Goal: Task Accomplishment & Management: Use online tool/utility

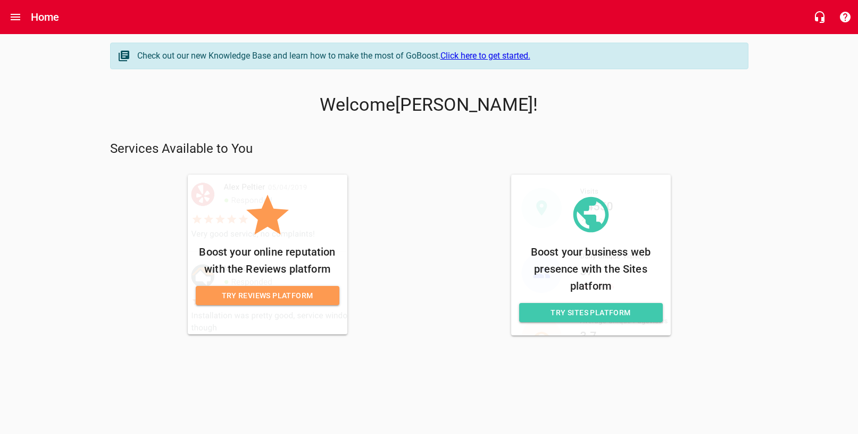
click at [282, 294] on span "Try Reviews Platform" at bounding box center [267, 295] width 127 height 13
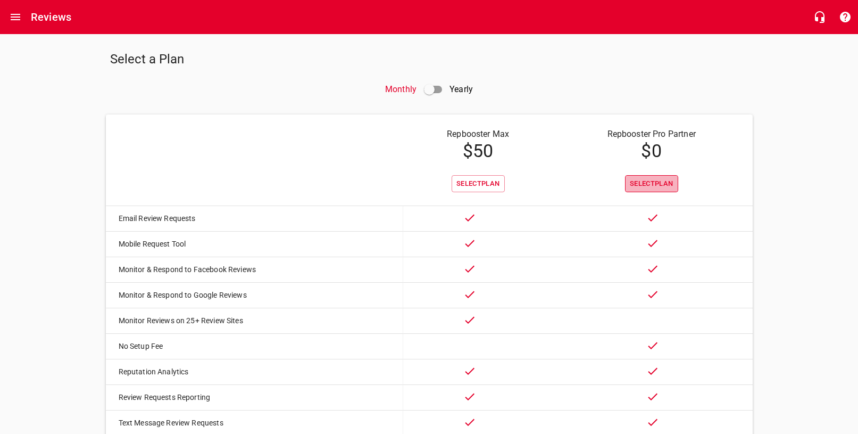
click at [661, 184] on span "Select Plan" at bounding box center [652, 184] width 44 height 12
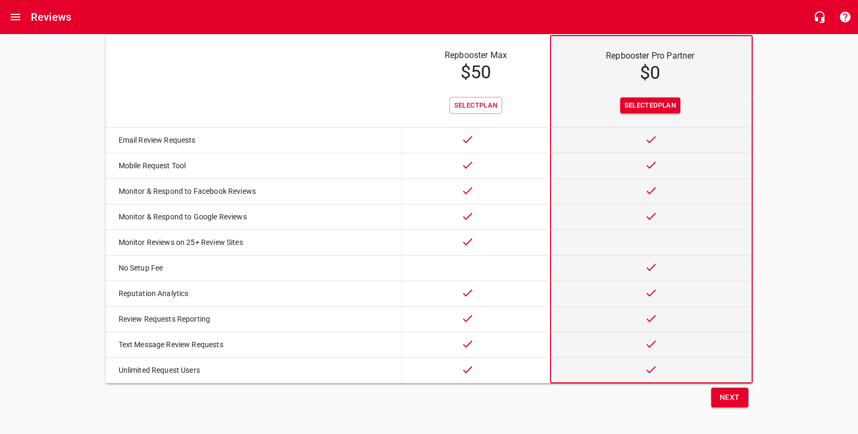
scroll to position [79, 0]
click at [736, 399] on span "Next" at bounding box center [730, 397] width 20 height 13
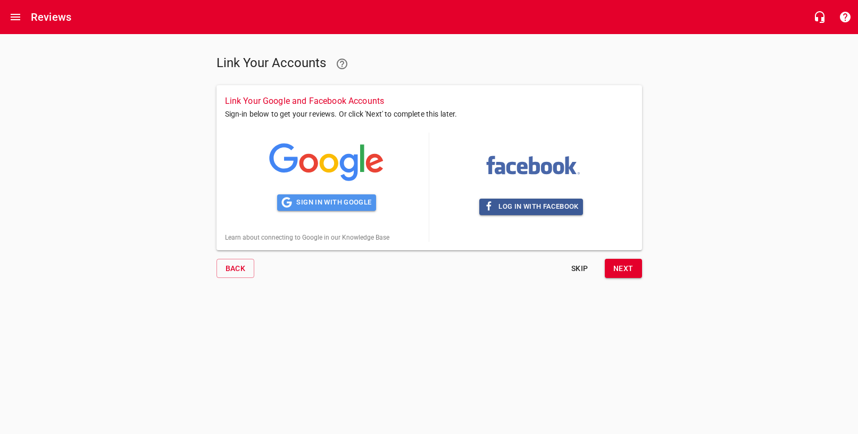
click at [349, 203] on span "Sign in with Google" at bounding box center [327, 202] width 90 height 12
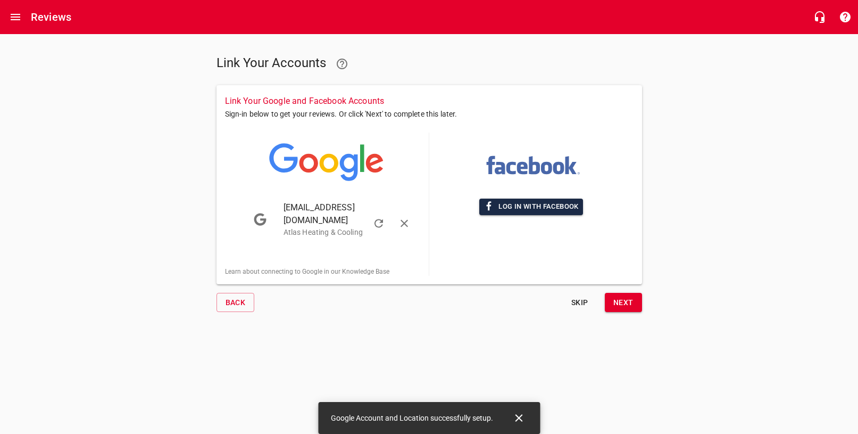
click at [532, 207] on span "Log in with Facebook" at bounding box center [531, 207] width 95 height 12
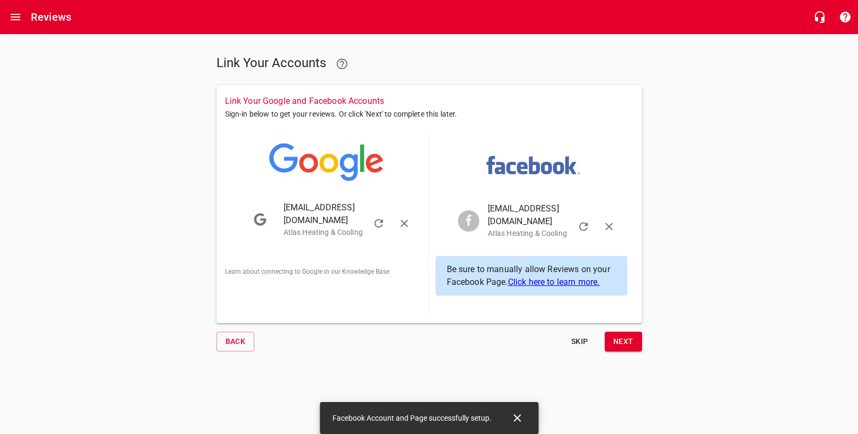
click at [601, 332] on div "Skip Next" at bounding box center [535, 342] width 213 height 20
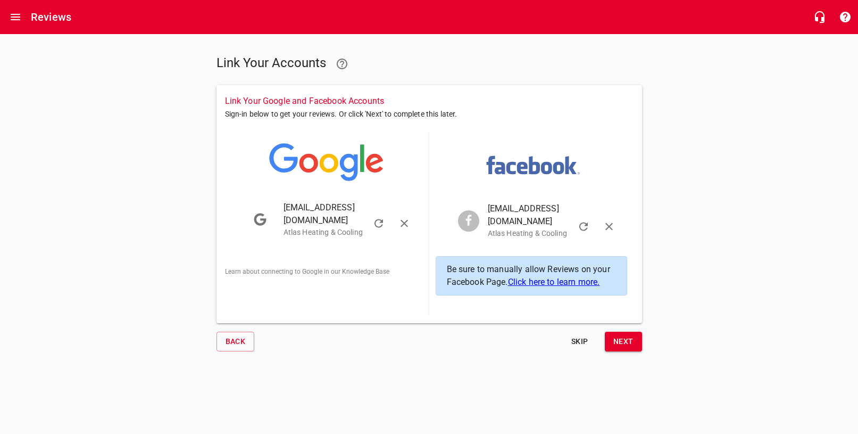
click at [623, 335] on span "Next" at bounding box center [624, 341] width 20 height 13
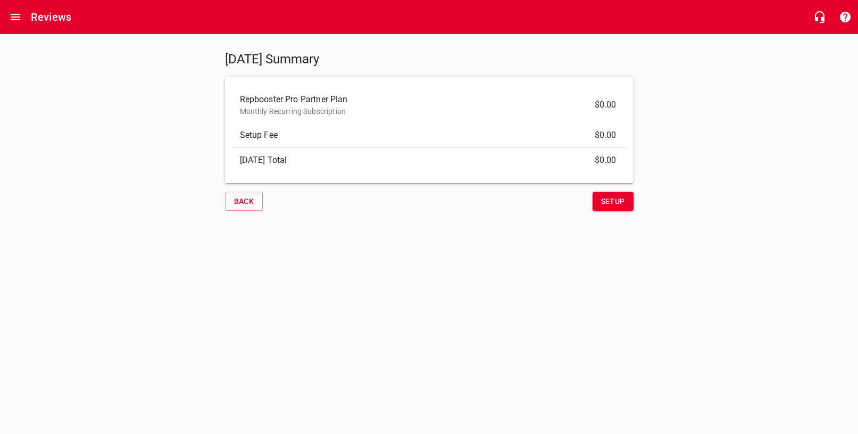
click at [621, 198] on span "Setup" at bounding box center [613, 201] width 24 height 13
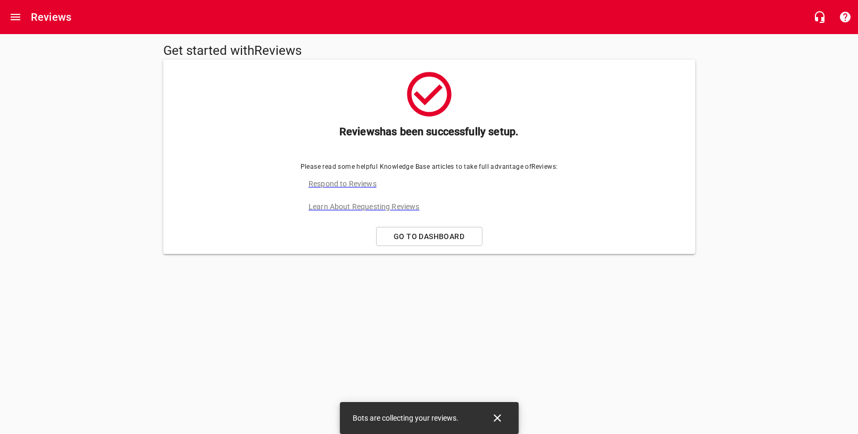
click at [446, 234] on span "Go to Dashboard" at bounding box center [429, 236] width 88 height 13
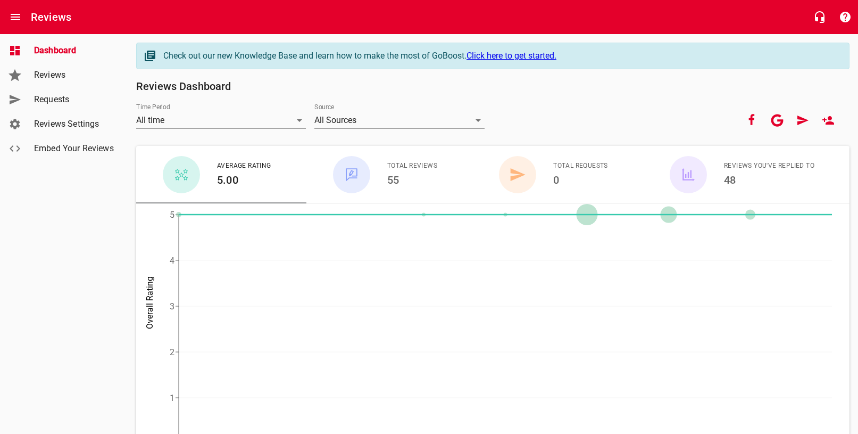
click at [70, 76] on span "Reviews" at bounding box center [74, 75] width 81 height 13
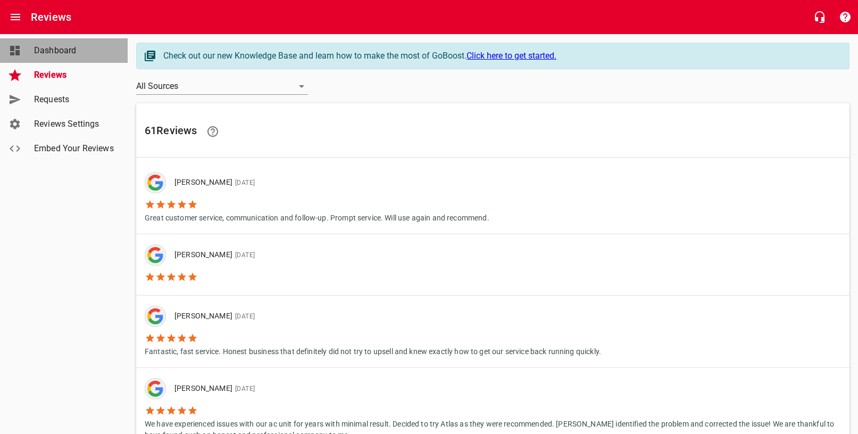
click at [42, 54] on span "Dashboard" at bounding box center [74, 50] width 81 height 13
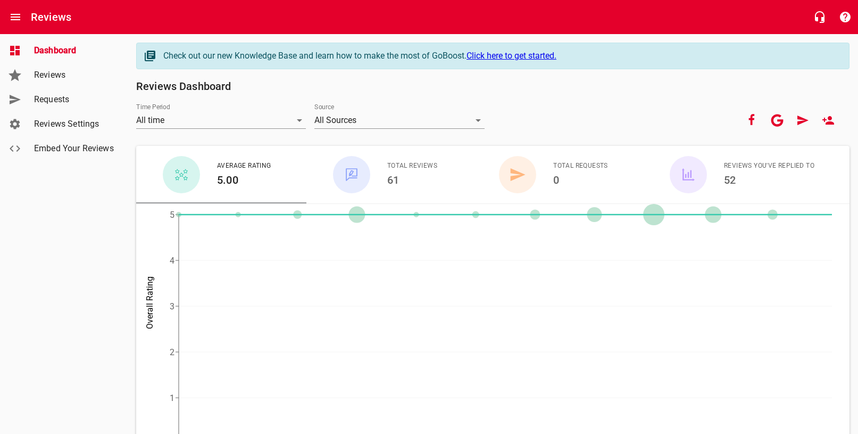
click at [52, 73] on span "Reviews" at bounding box center [74, 75] width 81 height 13
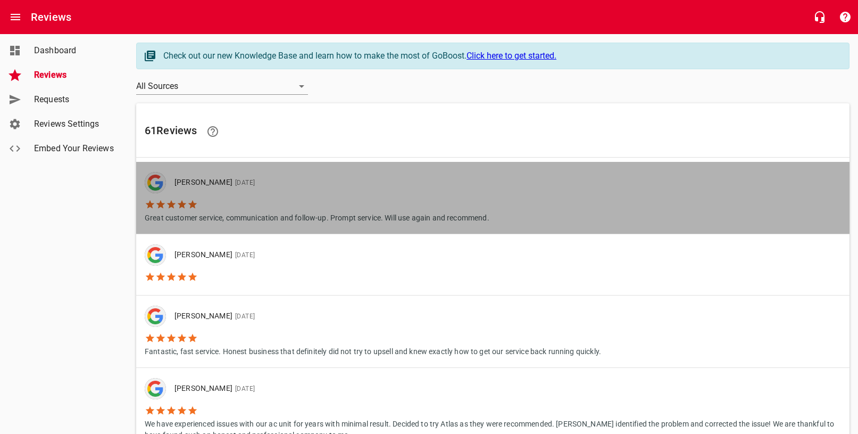
click at [543, 201] on link "[PERSON_NAME] [DATE] Great customer service, communication and follow-up. Promp…" at bounding box center [493, 198] width 714 height 72
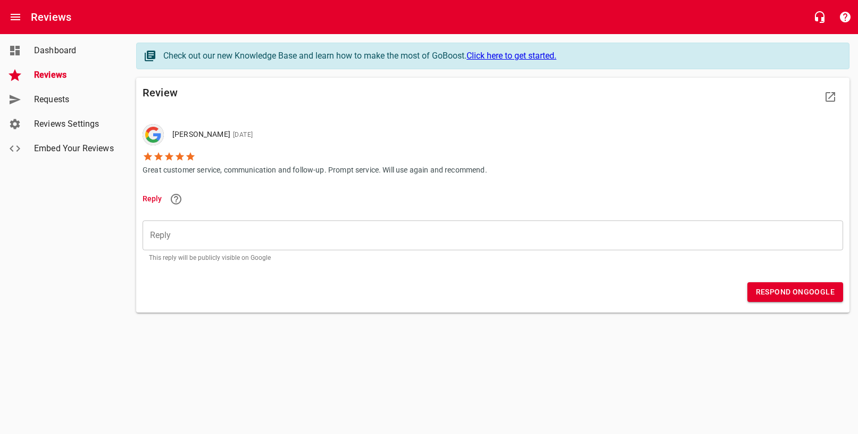
click at [48, 74] on span "Reviews" at bounding box center [74, 75] width 81 height 13
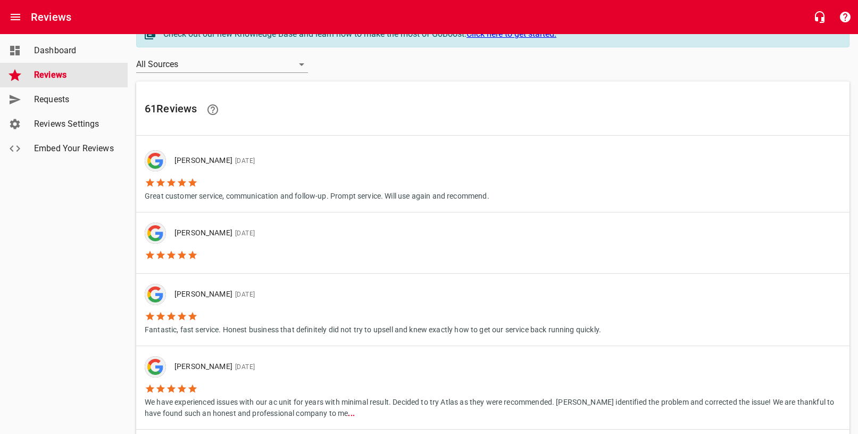
scroll to position [31, 0]
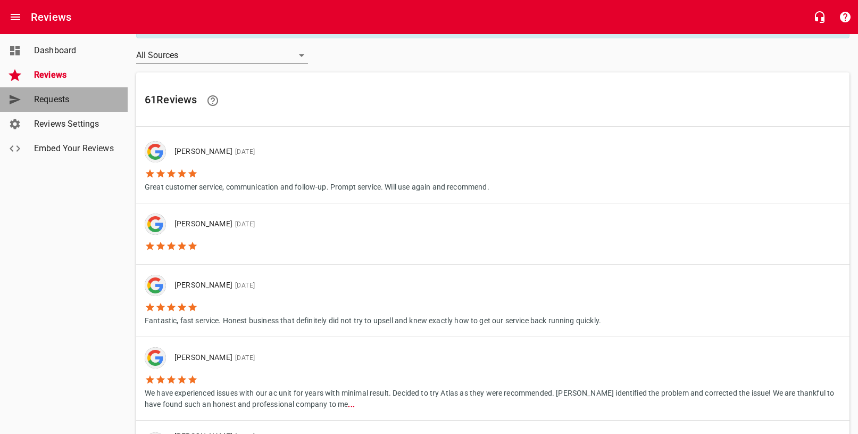
click at [49, 98] on span "Requests" at bounding box center [74, 99] width 81 height 13
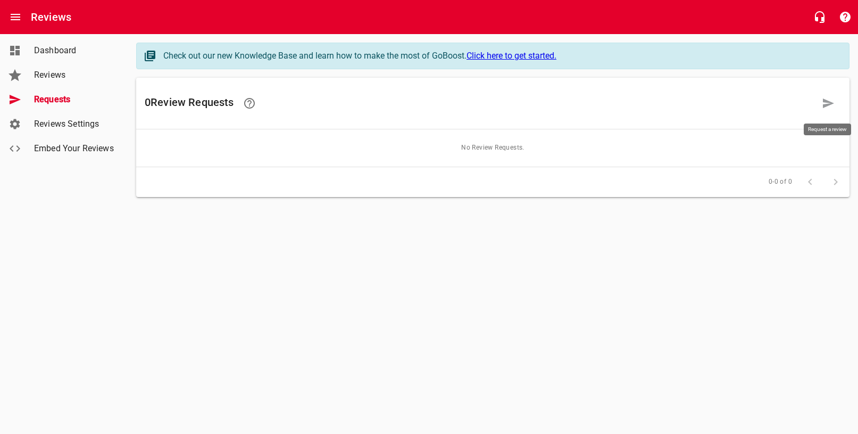
click at [828, 107] on icon at bounding box center [828, 103] width 13 height 13
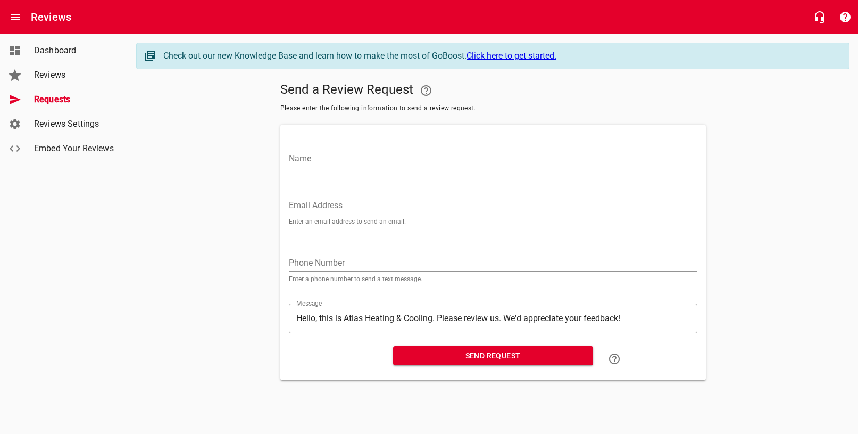
click at [78, 124] on span "Reviews Settings" at bounding box center [74, 124] width 81 height 13
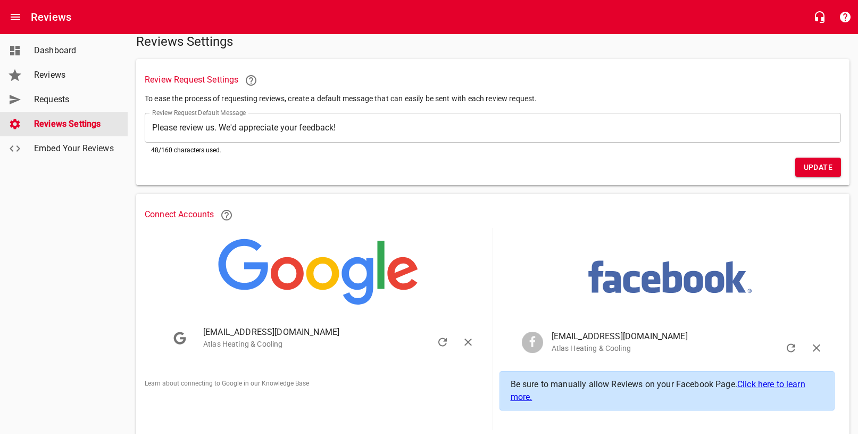
scroll to position [76, 0]
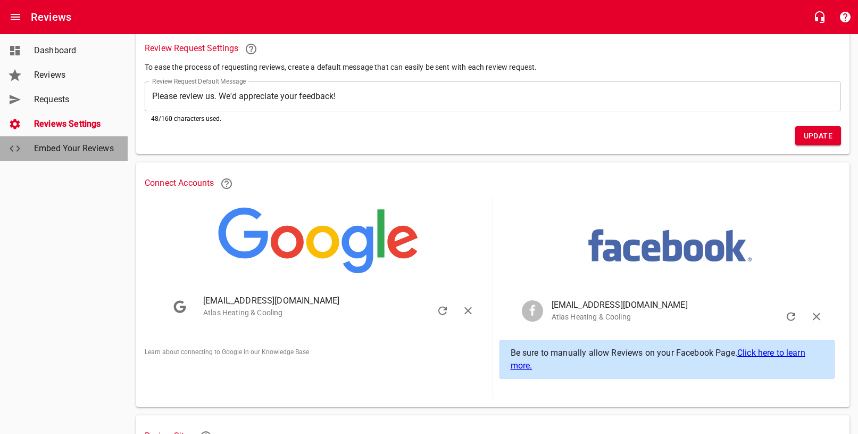
click at [78, 142] on link "Embed Your Reviews" at bounding box center [64, 148] width 128 height 24
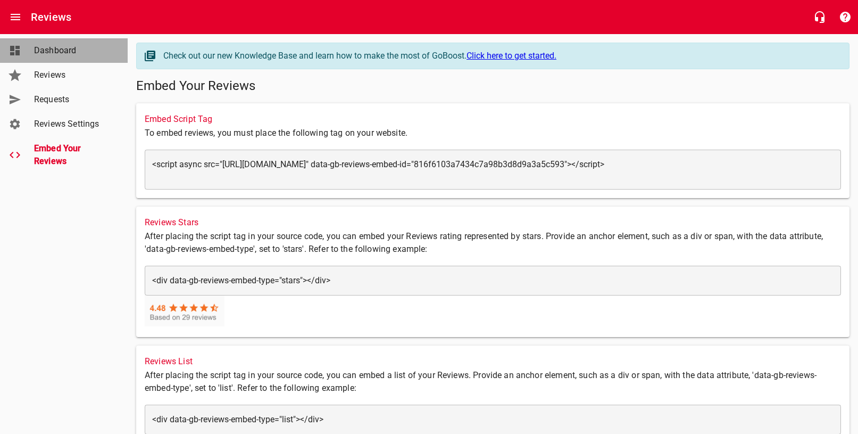
click at [42, 55] on span "Dashboard" at bounding box center [74, 50] width 81 height 13
